Goal: Task Accomplishment & Management: Manage account settings

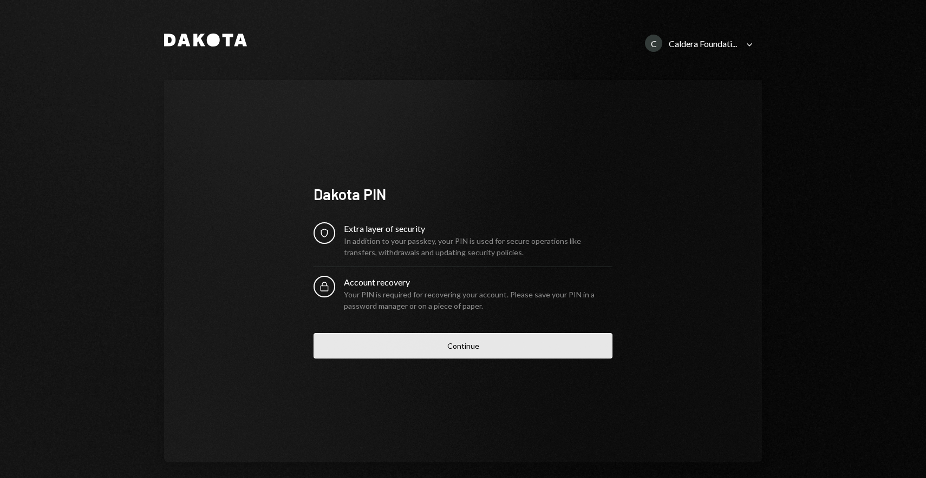
click at [480, 345] on button "Continue" at bounding box center [462, 345] width 299 height 25
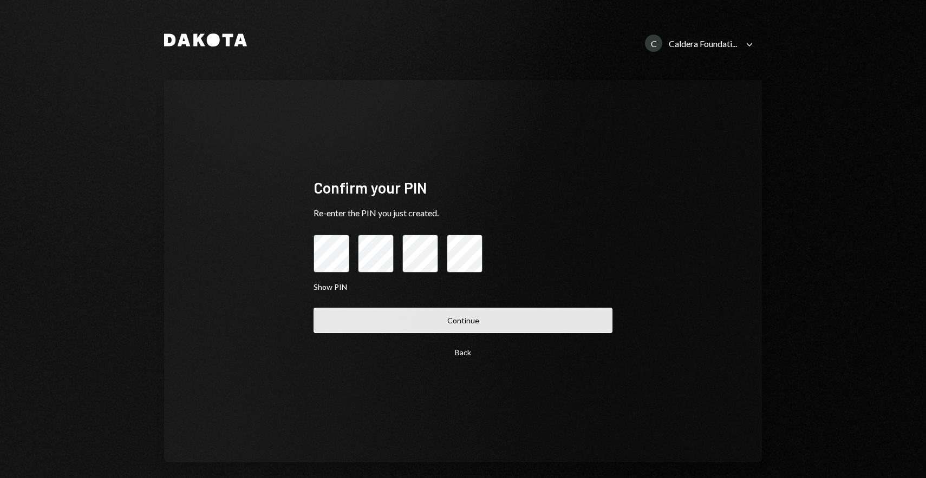
click at [441, 323] on button "Continue" at bounding box center [462, 320] width 299 height 25
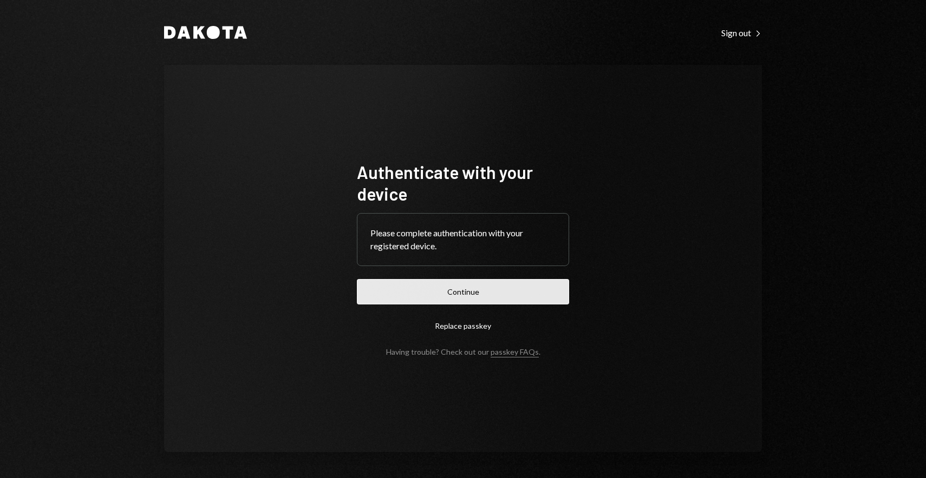
click at [458, 289] on button "Continue" at bounding box center [463, 291] width 212 height 25
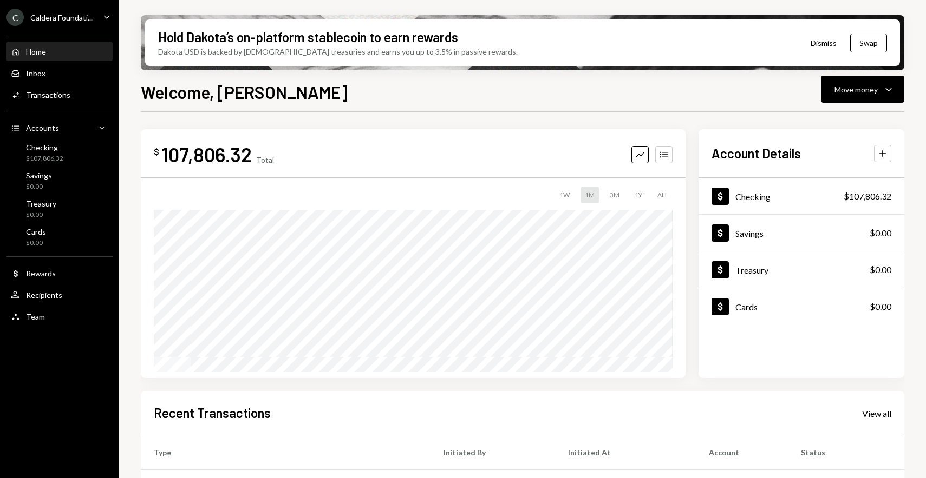
click at [89, 10] on div "C Caldera Foundati..." at bounding box center [49, 17] width 86 height 17
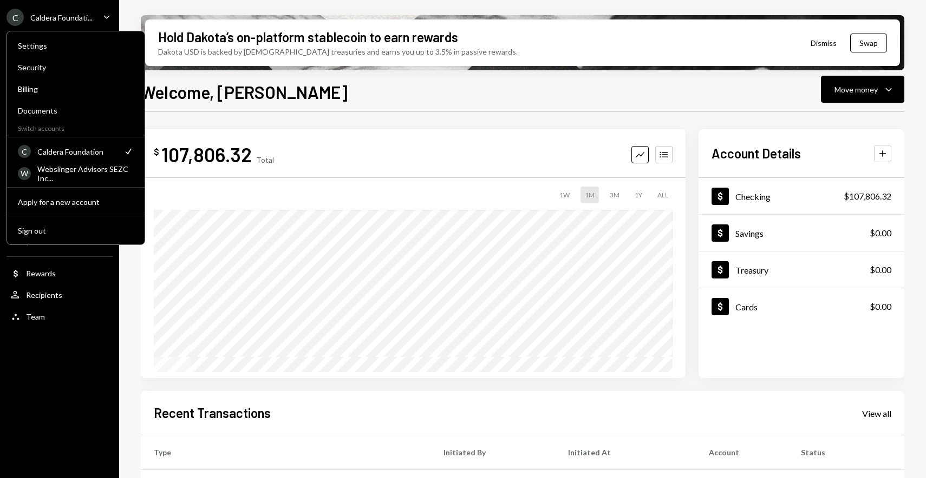
click at [88, 149] on div "Caldera Foundation" at bounding box center [76, 151] width 79 height 9
click at [304, 84] on div "Welcome, [PERSON_NAME] Move money Caret Down" at bounding box center [522, 91] width 763 height 24
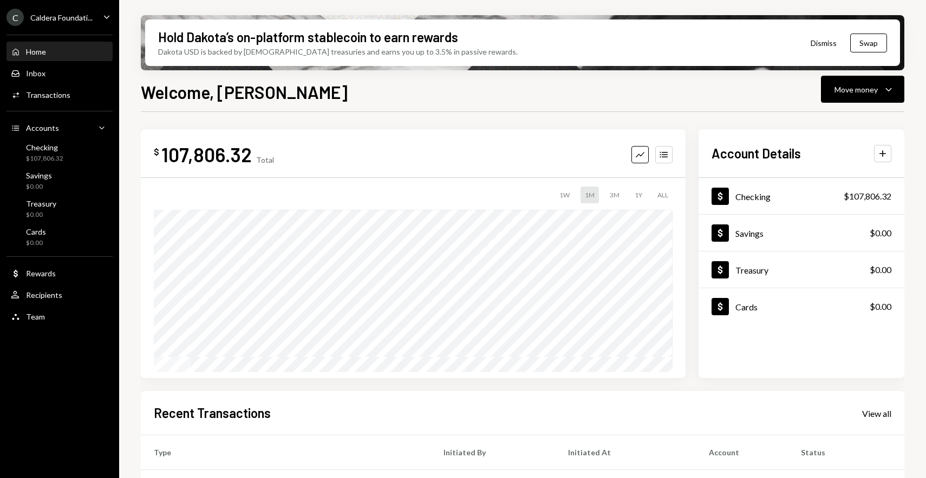
click at [590, 129] on div "$ 107,806.32 Total Graph Accounts 1W 1M 3M 1Y ALL Account Details Plus Dollar C…" at bounding box center [522, 388] width 763 height 553
click at [501, 99] on div "Welcome, [PERSON_NAME] Move money Caret Down" at bounding box center [522, 91] width 763 height 24
click at [24, 77] on div "Inbox Inbox" at bounding box center [28, 74] width 35 height 10
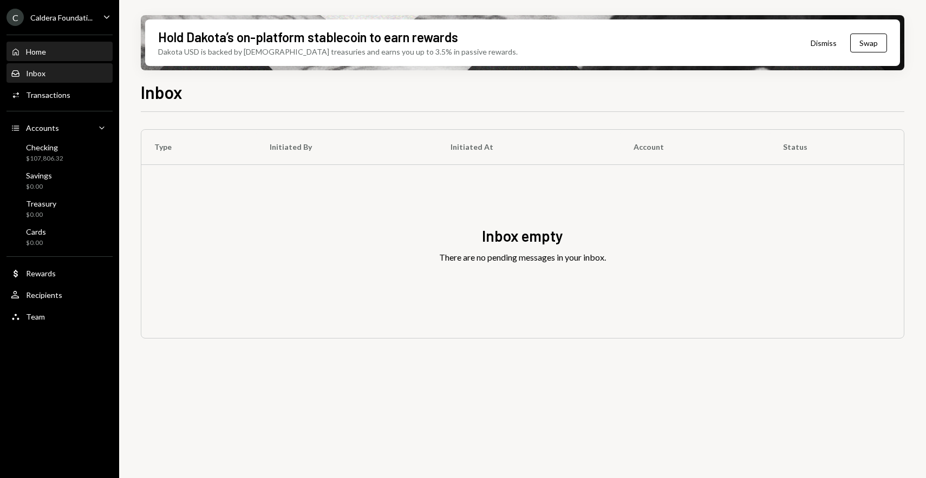
click at [45, 50] on div "Home" at bounding box center [36, 51] width 20 height 9
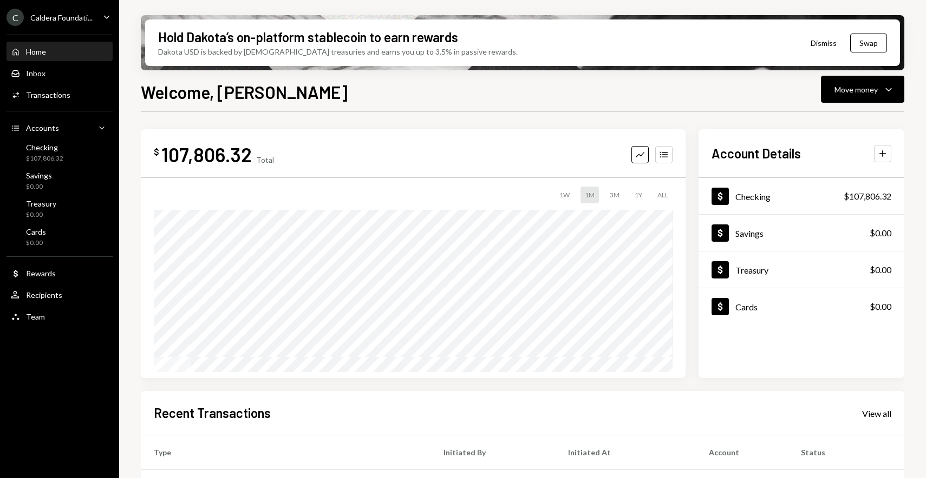
click at [345, 114] on div "$ 107,806.32 Total Graph Accounts 1W 1M 3M 1Y ALL Account Details Plus Dollar C…" at bounding box center [522, 388] width 763 height 553
click at [62, 56] on div "Home Home" at bounding box center [59, 52] width 97 height 18
click at [60, 72] on div "Inbox Inbox" at bounding box center [59, 74] width 97 height 10
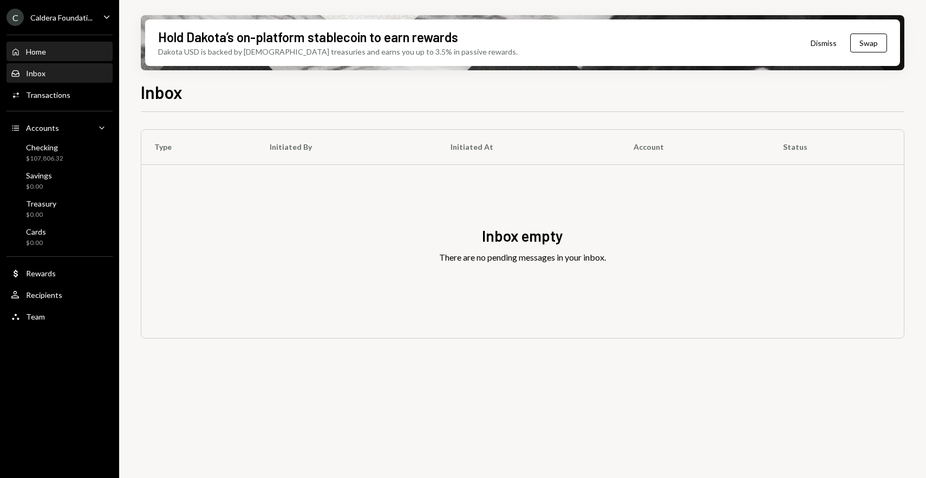
click at [64, 54] on div "Home Home" at bounding box center [59, 52] width 97 height 10
